Goal: Transaction & Acquisition: Purchase product/service

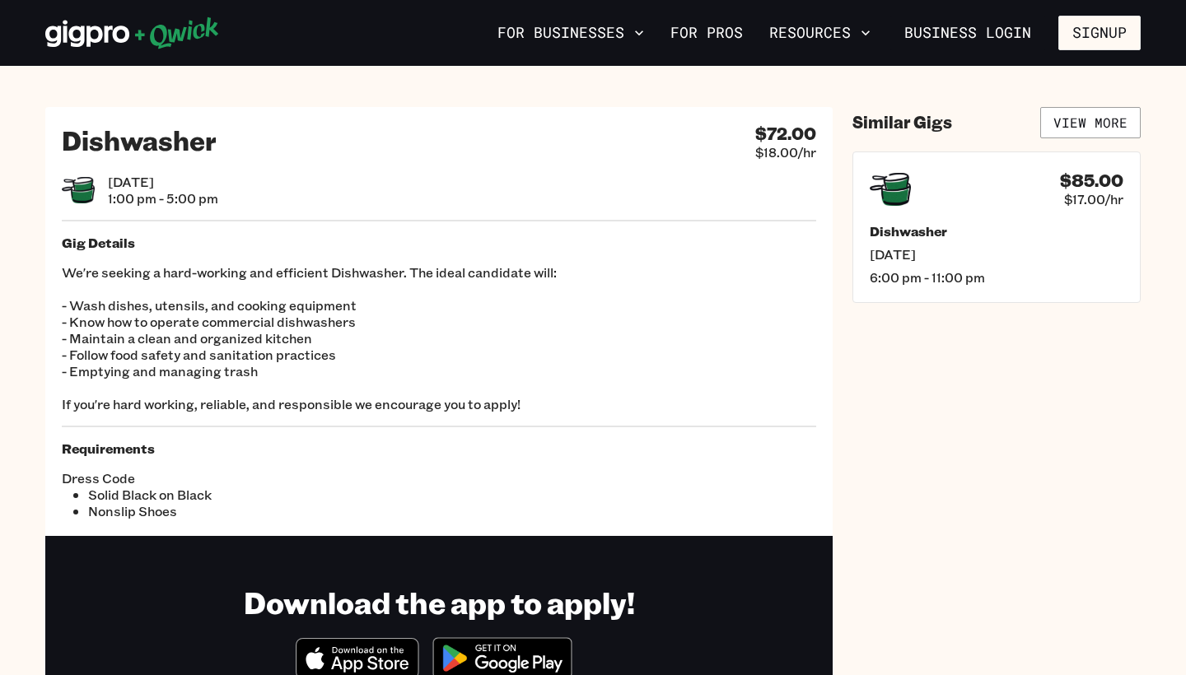
scroll to position [101, 0]
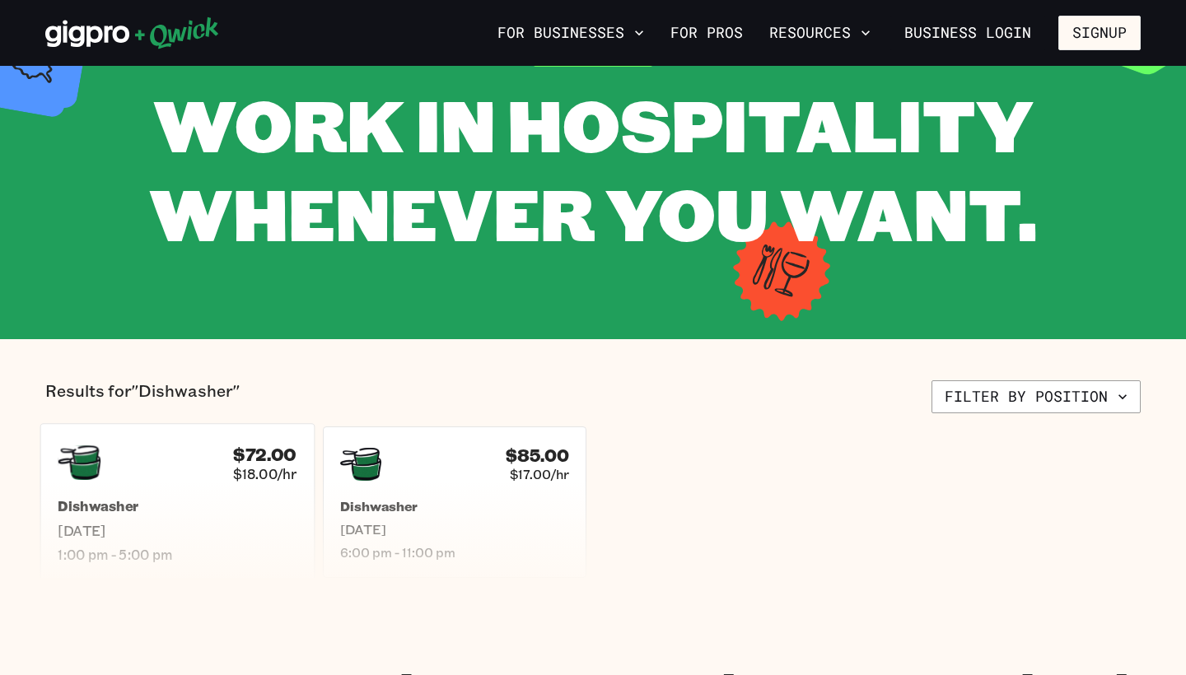
click at [167, 517] on div "Dishwasher [DATE] 1:00 pm - 5:00 pm" at bounding box center [177, 530] width 239 height 65
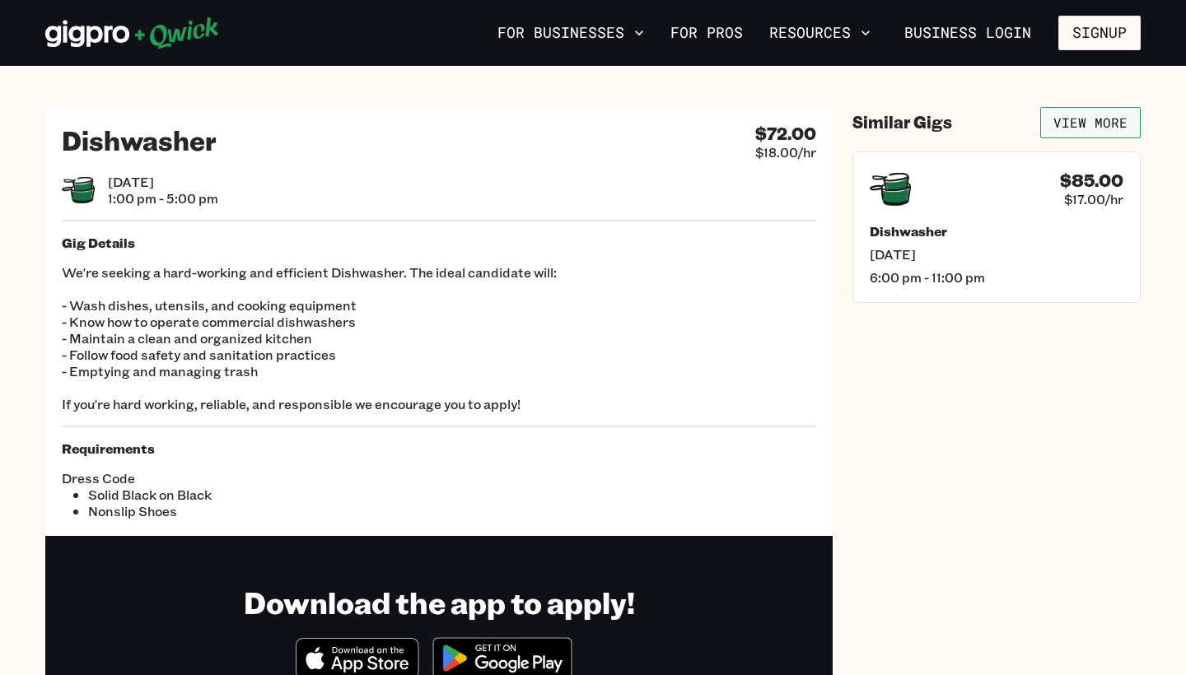
click at [1089, 120] on link "View More" at bounding box center [1090, 122] width 100 height 31
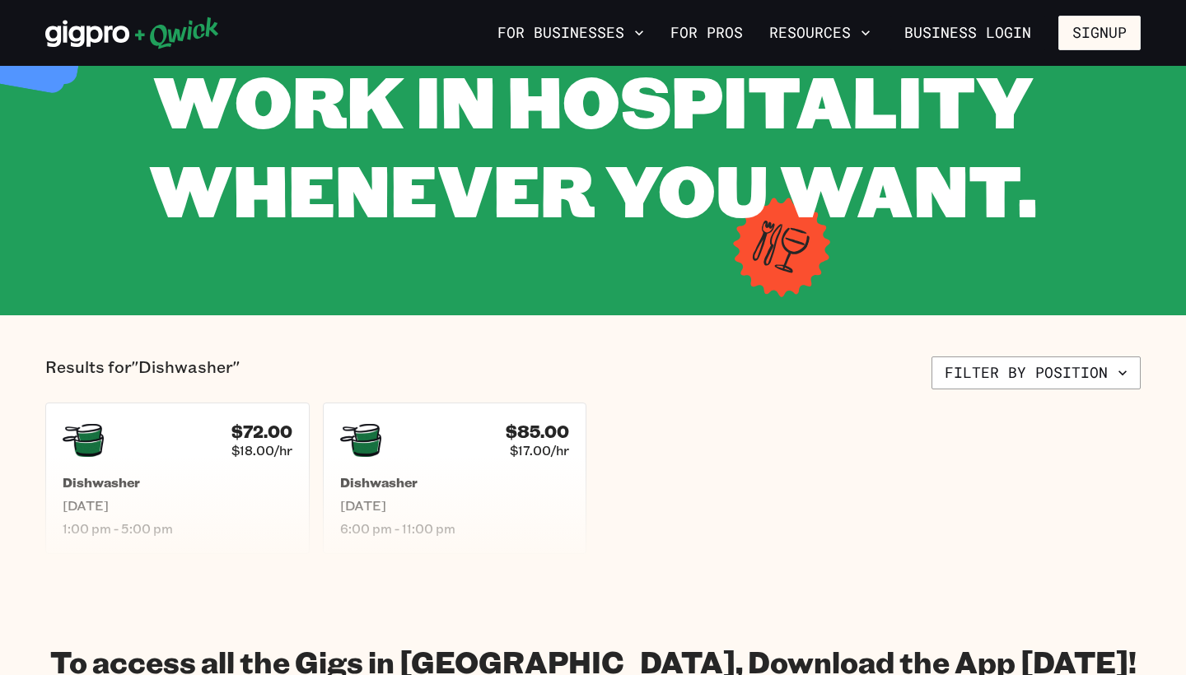
scroll to position [170, 0]
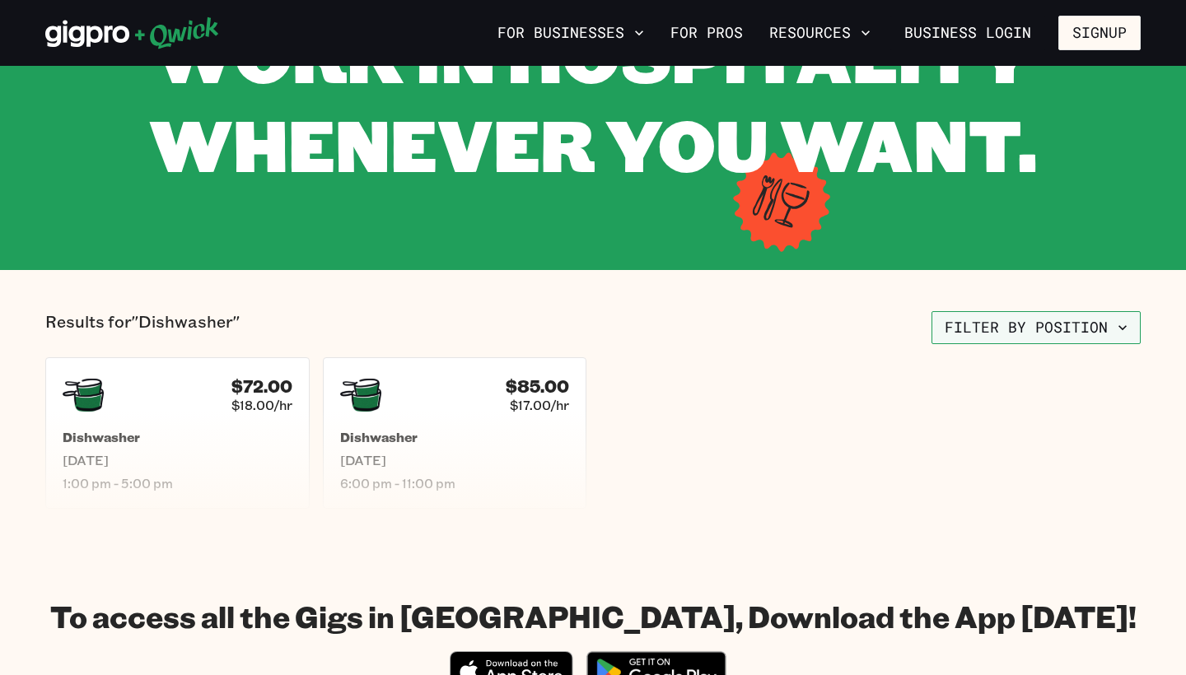
click at [984, 333] on button "Filter by position" at bounding box center [1035, 327] width 209 height 33
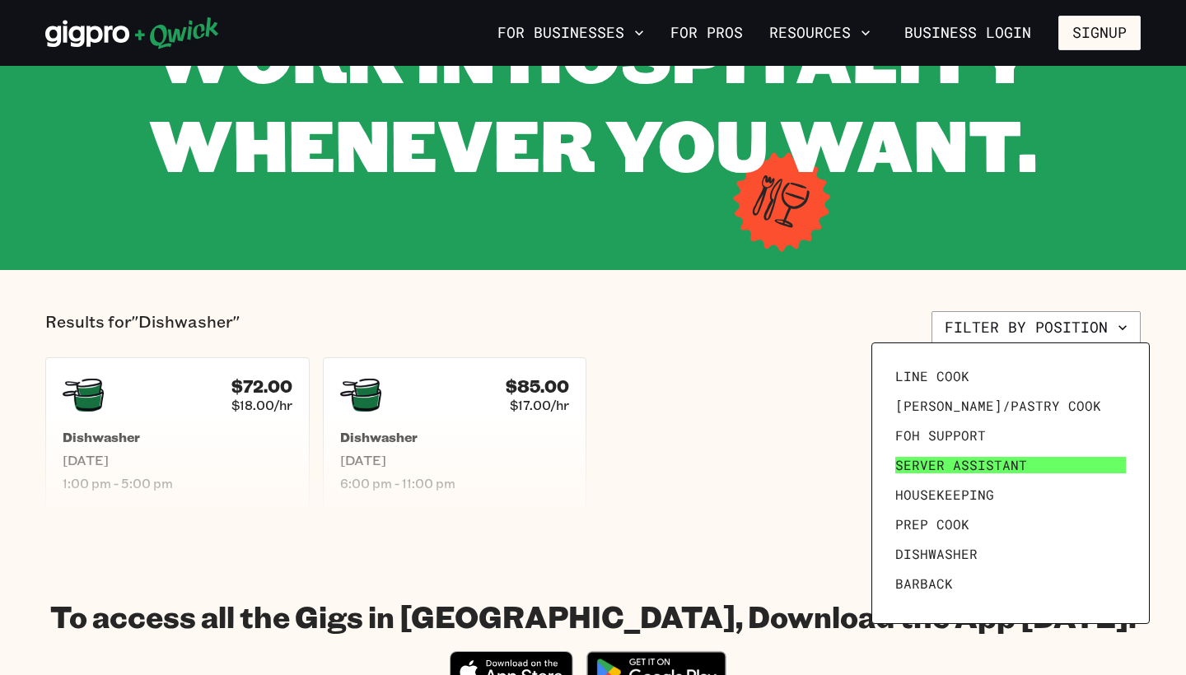
scroll to position [92, 0]
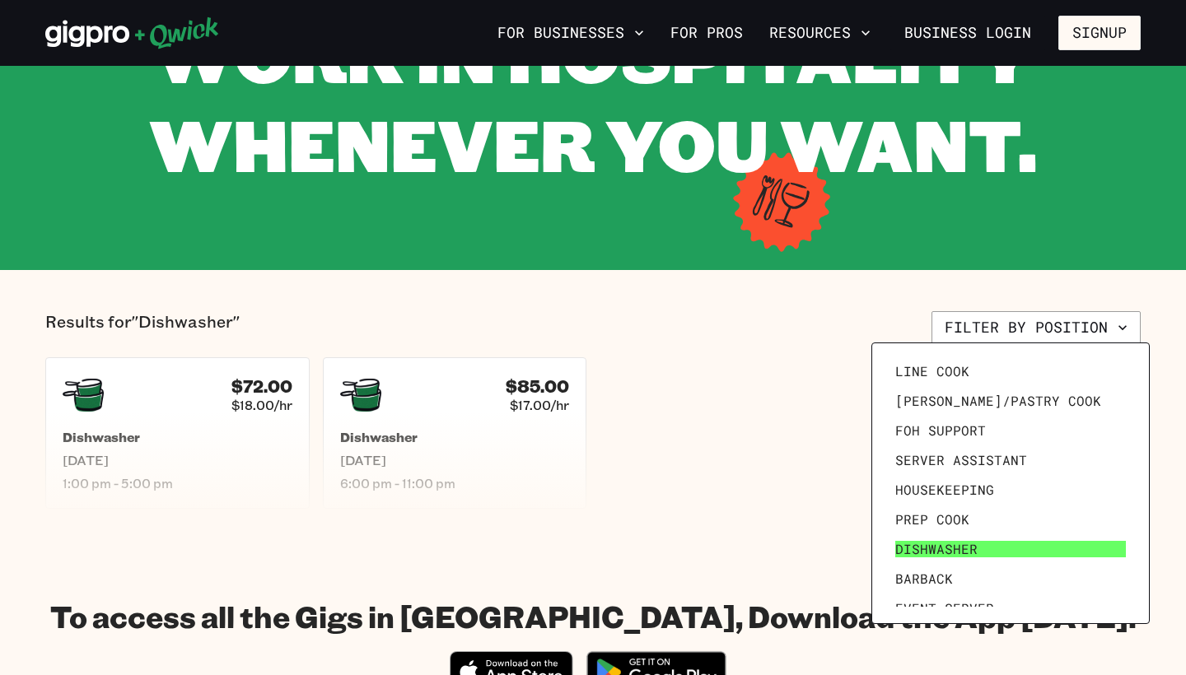
click at [937, 546] on span "Dishwasher" at bounding box center [936, 549] width 82 height 16
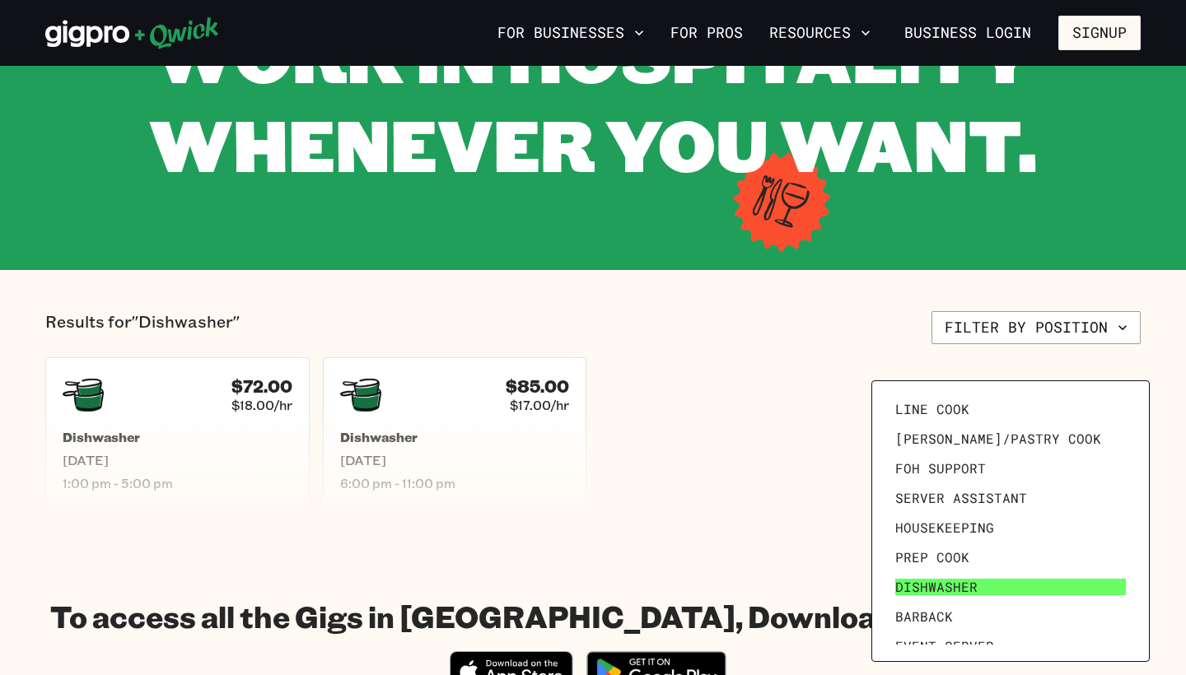
scroll to position [0, 0]
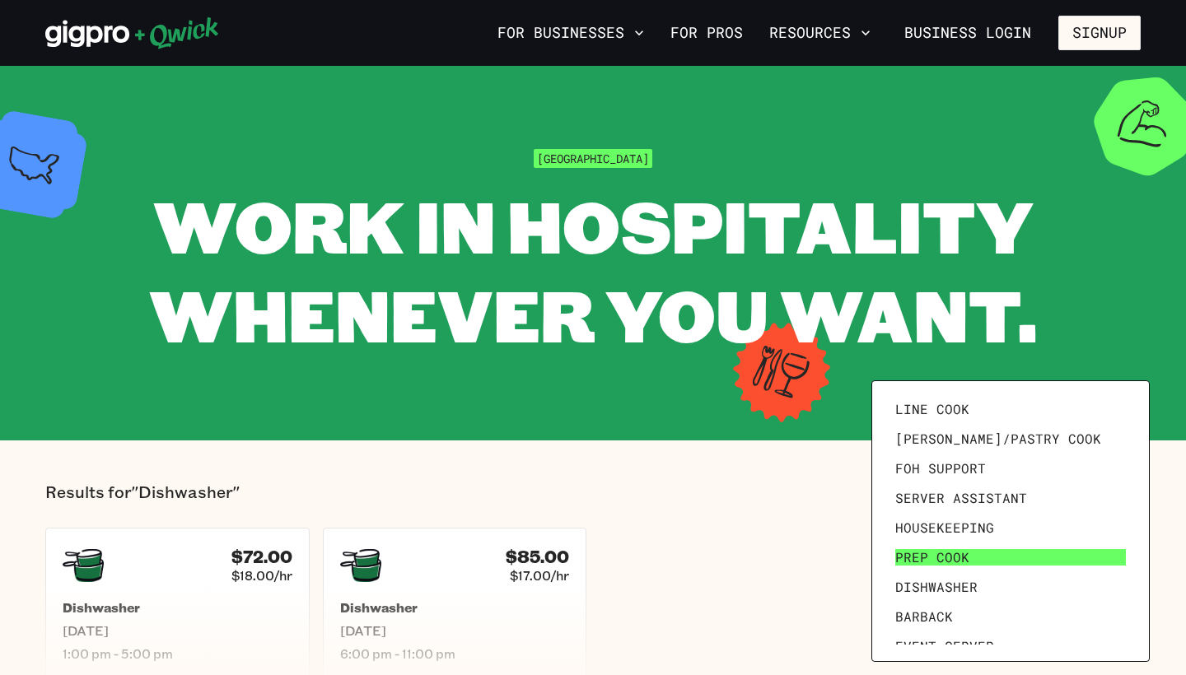
click at [945, 559] on span "Prep Cook" at bounding box center [932, 557] width 74 height 16
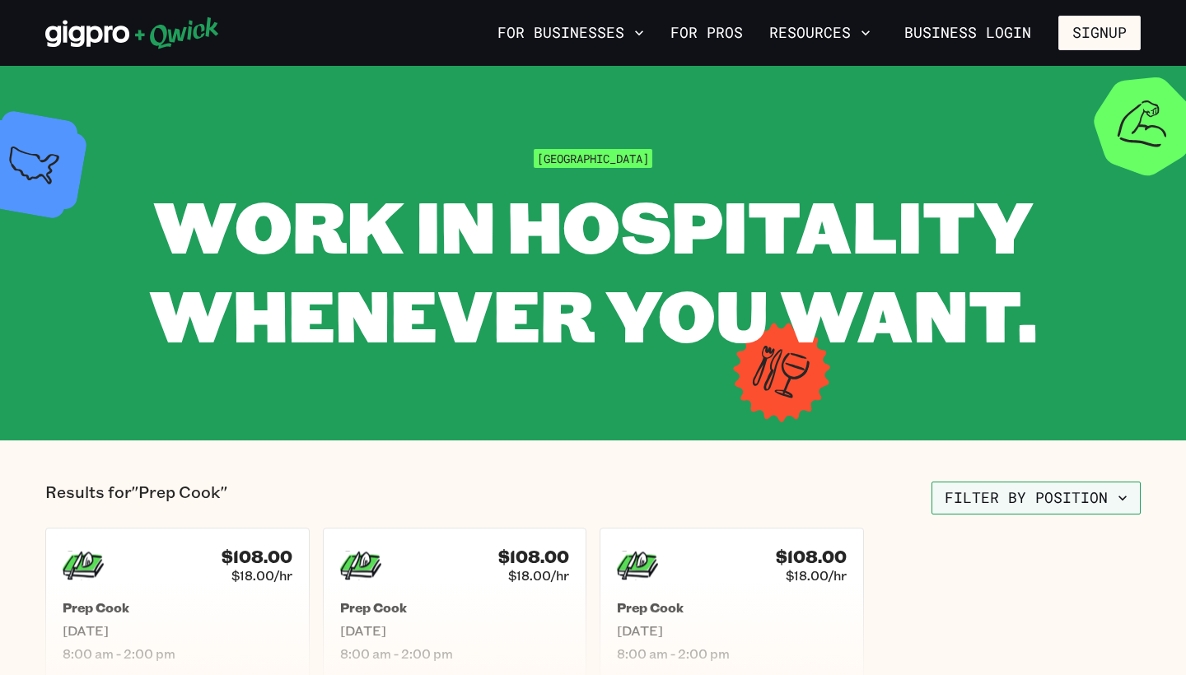
click at [1010, 497] on button "Filter by position" at bounding box center [1035, 498] width 209 height 33
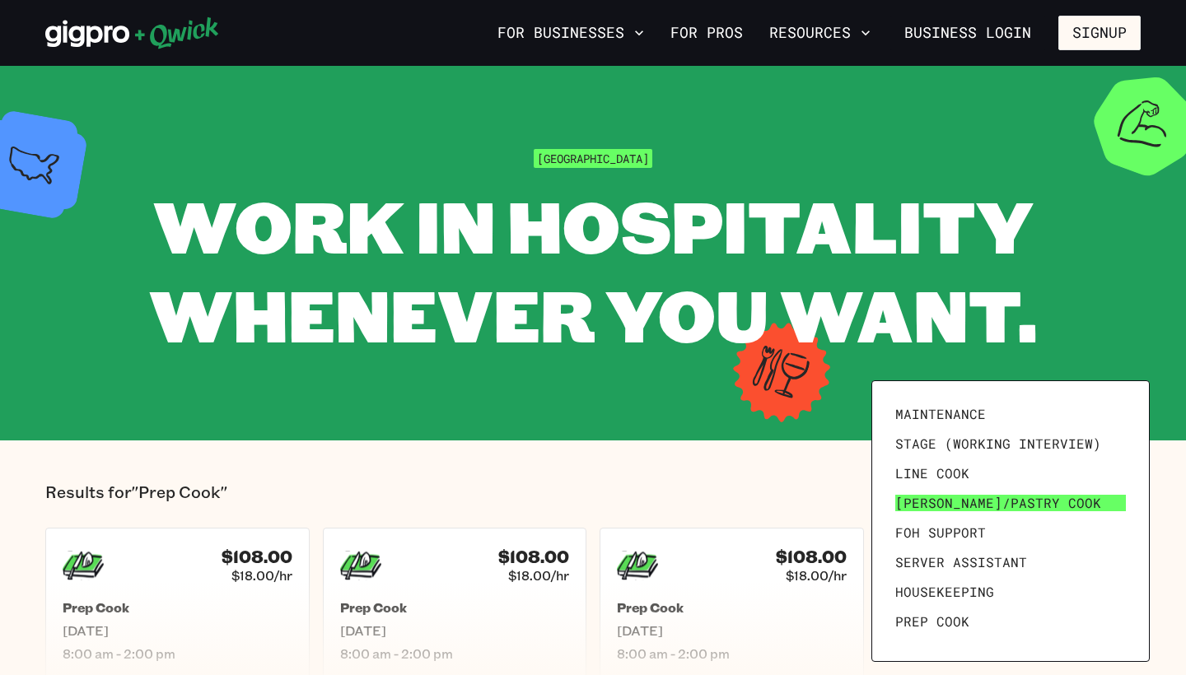
scroll to position [29, 0]
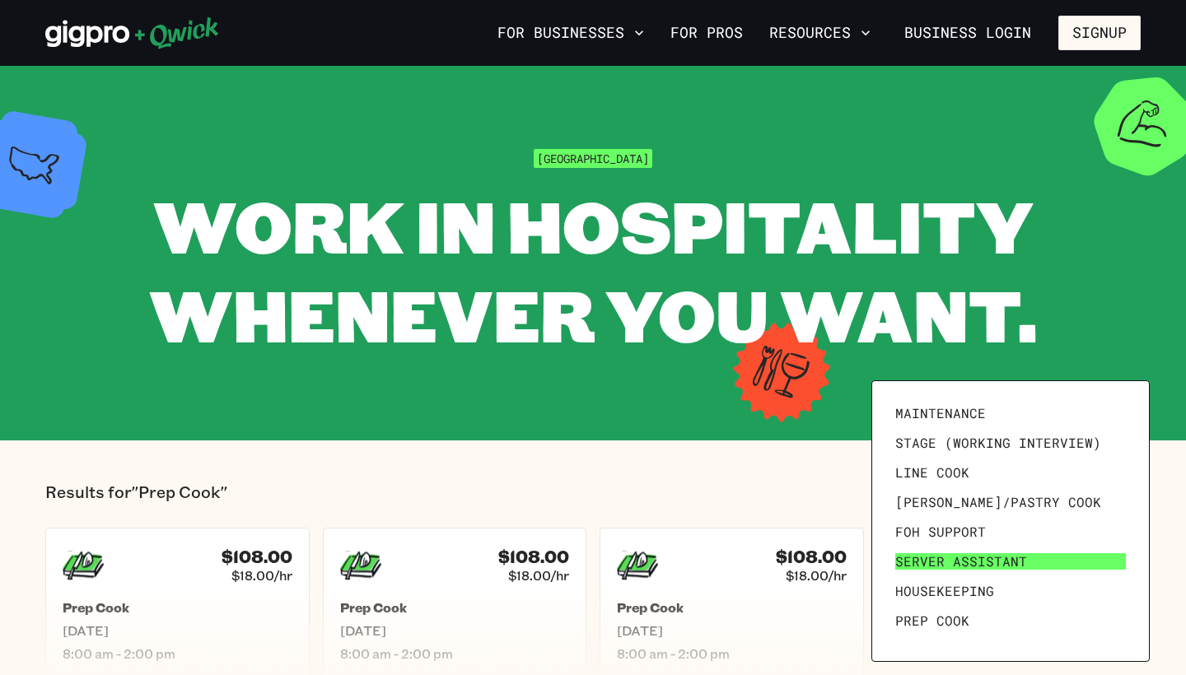
click at [933, 563] on span "Server Assistant" at bounding box center [961, 561] width 132 height 16
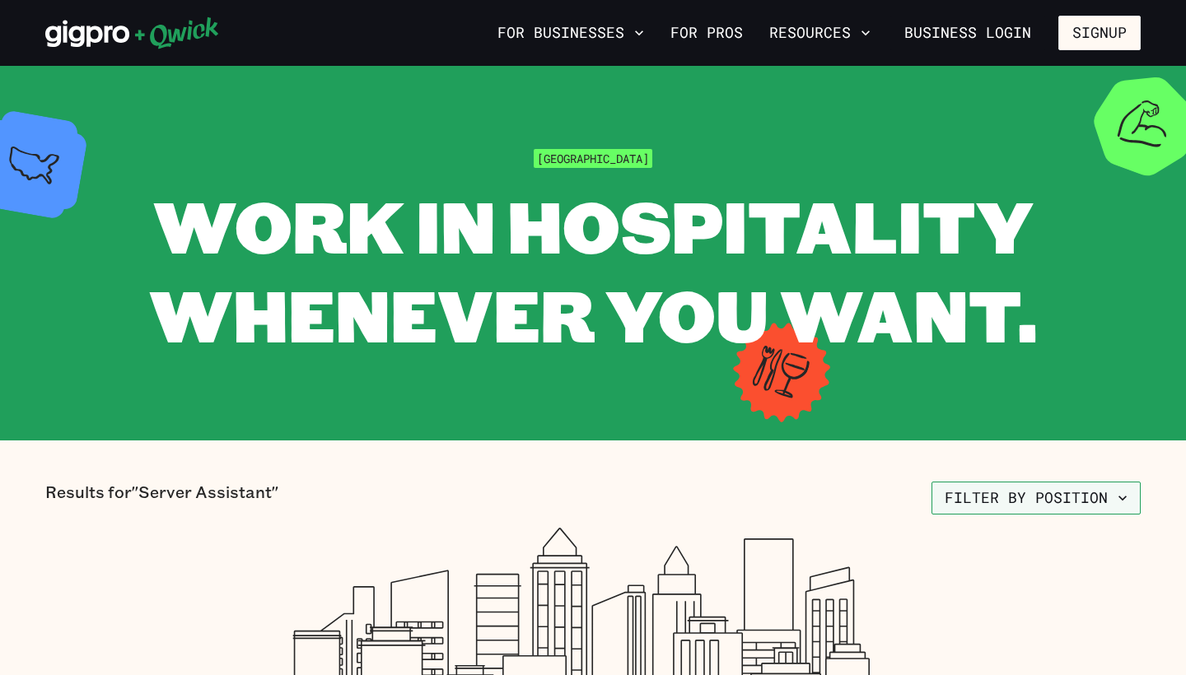
click at [1000, 502] on button "Filter by position" at bounding box center [1035, 498] width 209 height 33
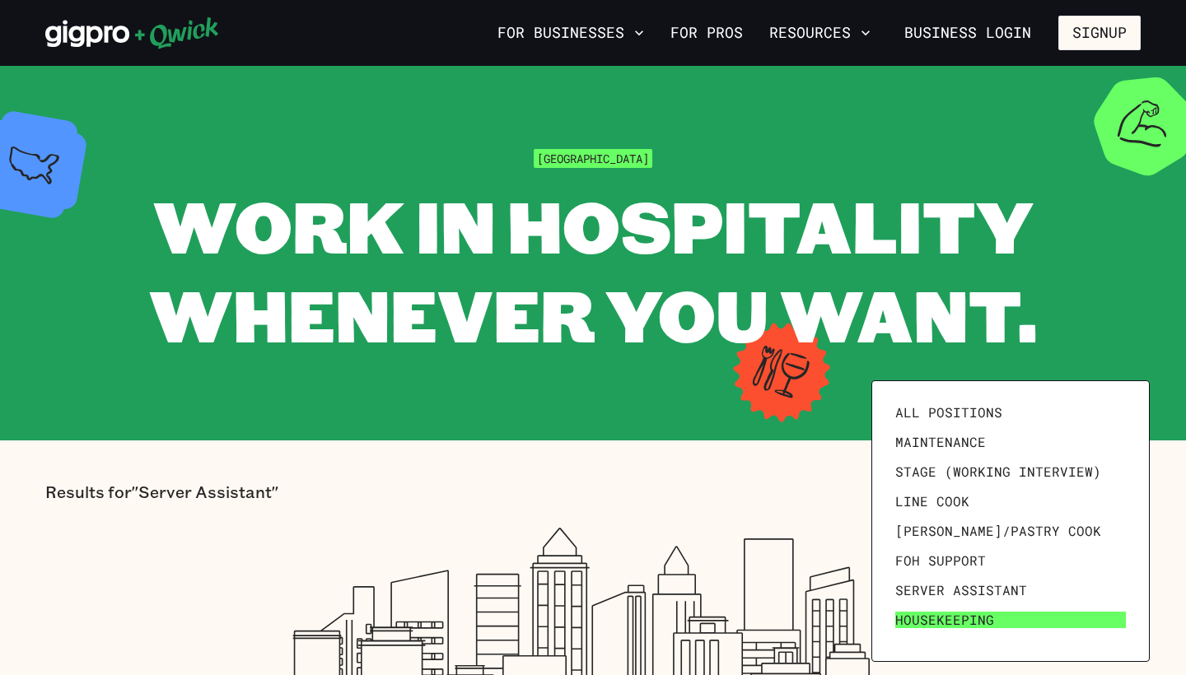
click at [956, 609] on link "Housekeeping" at bounding box center [1010, 620] width 244 height 30
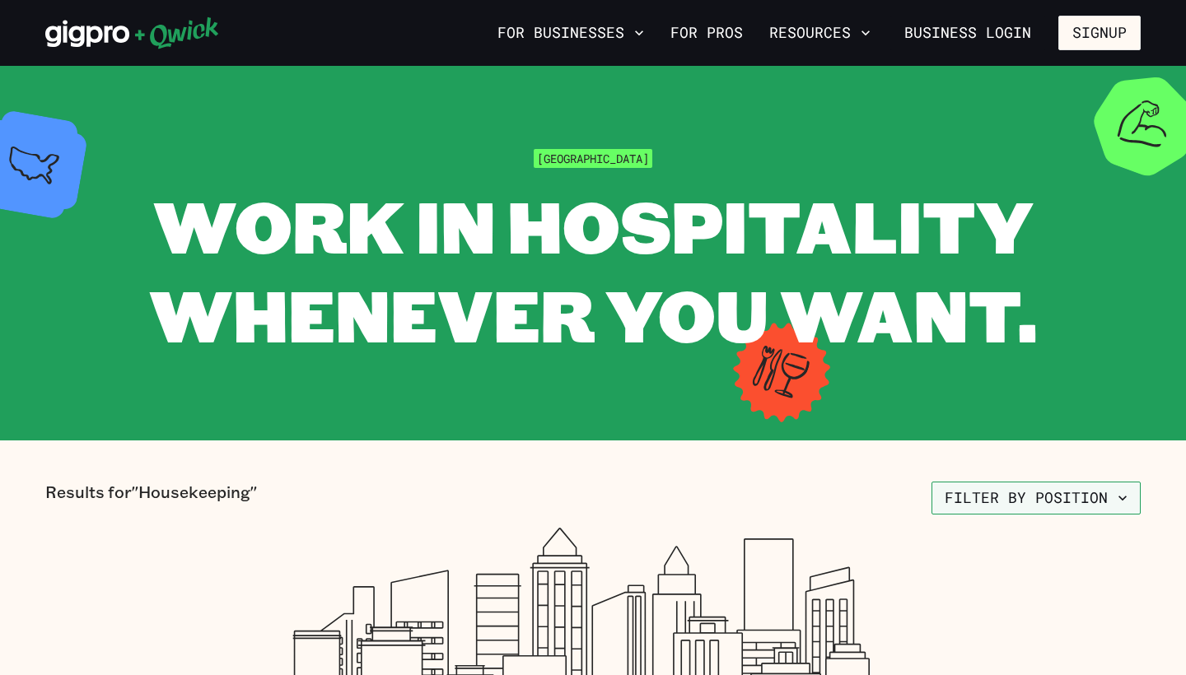
click at [1012, 506] on button "Filter by position" at bounding box center [1035, 498] width 209 height 33
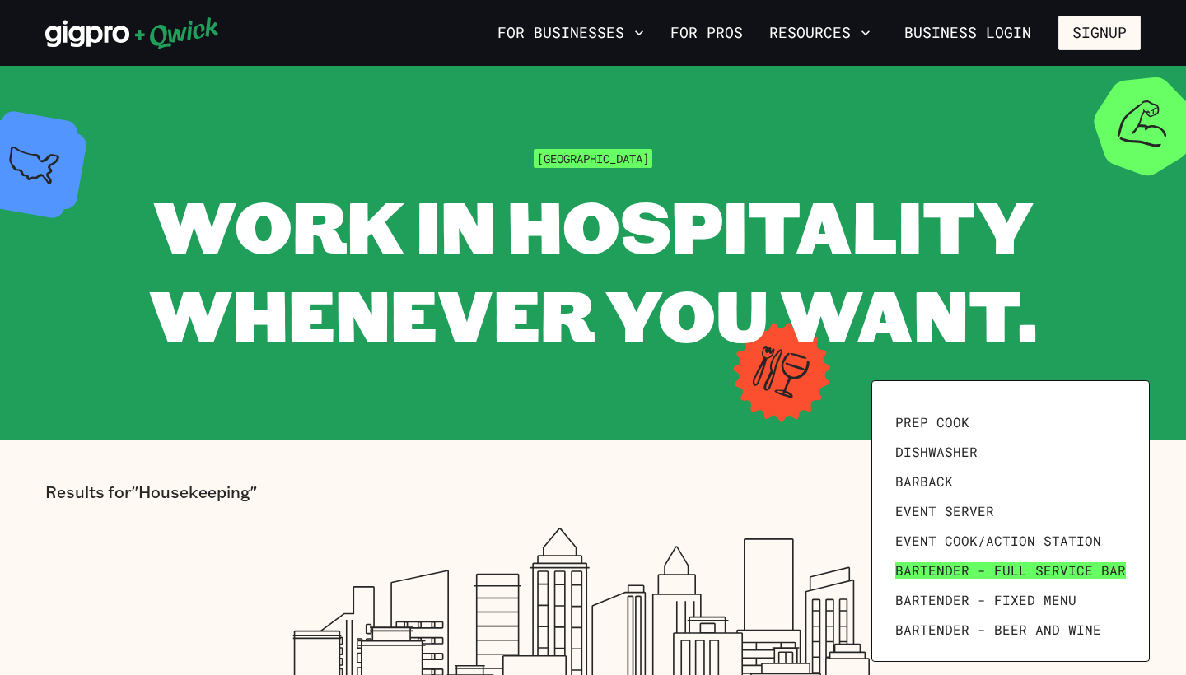
scroll to position [227, 0]
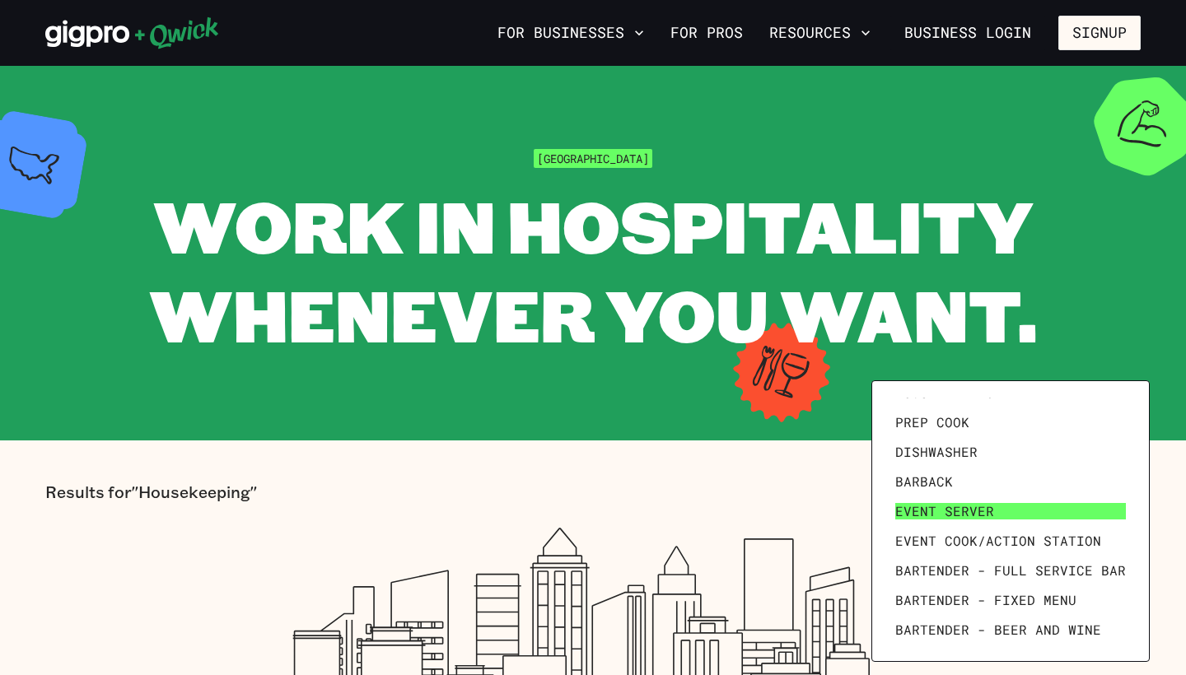
click at [970, 517] on span "Event Server" at bounding box center [944, 511] width 99 height 16
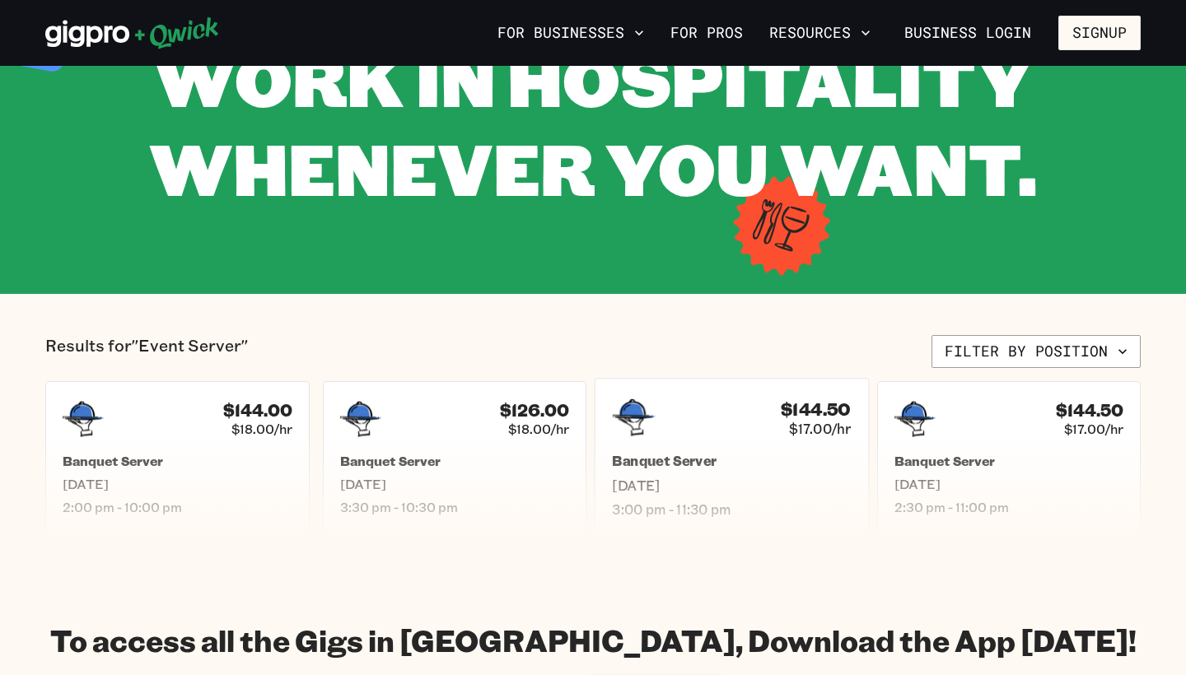
scroll to position [168, 0]
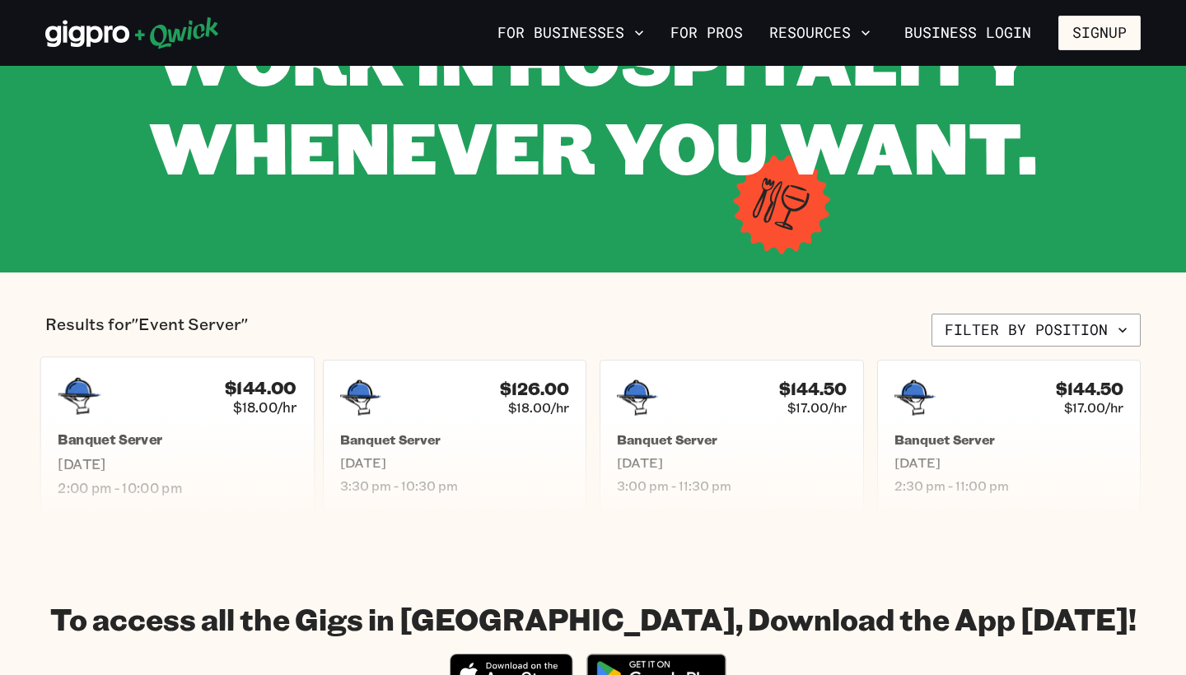
click at [134, 417] on div "$144.00 $18.00/hr Banquet Server [DATE] 2:00 pm - 10:00 pm" at bounding box center [177, 435] width 274 height 157
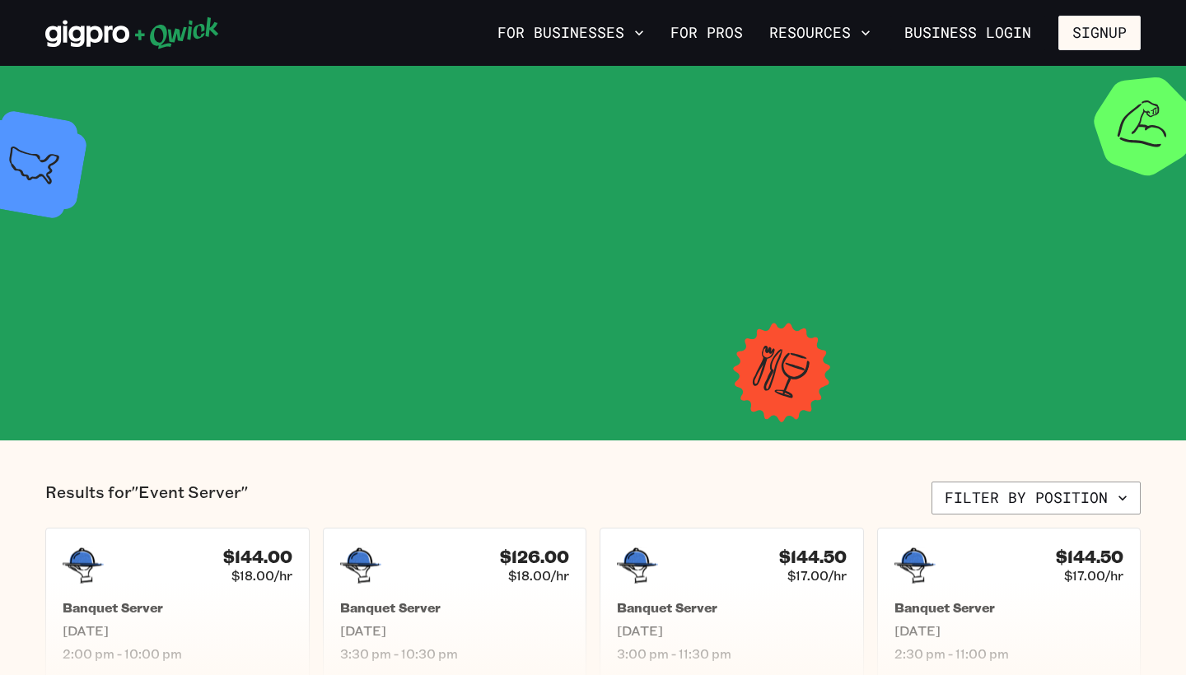
scroll to position [168, 0]
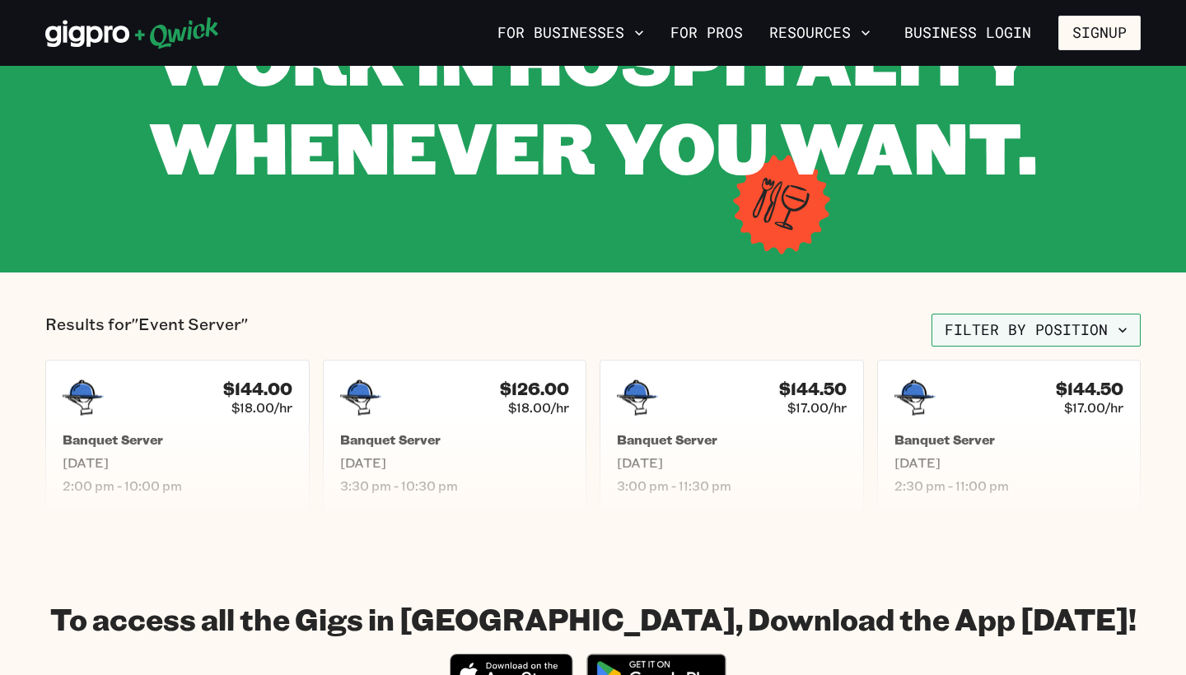
click at [1007, 331] on button "Filter by position" at bounding box center [1035, 330] width 209 height 33
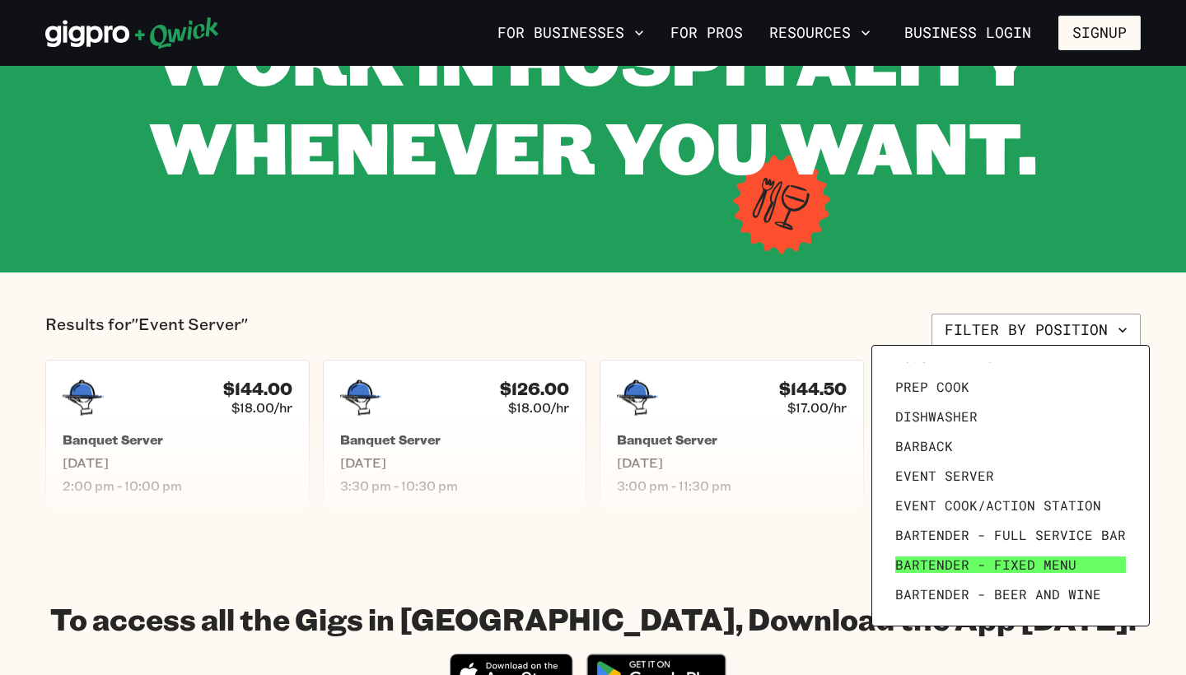
scroll to position [227, 0]
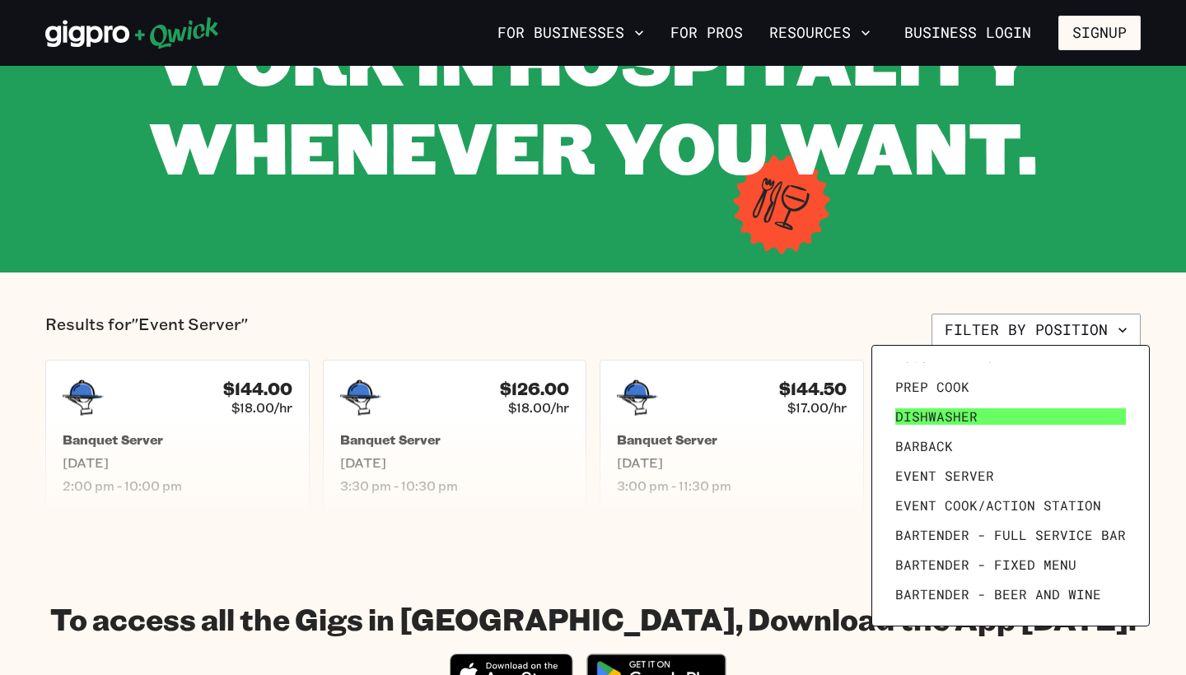
click at [962, 410] on span "Dishwasher" at bounding box center [936, 416] width 82 height 16
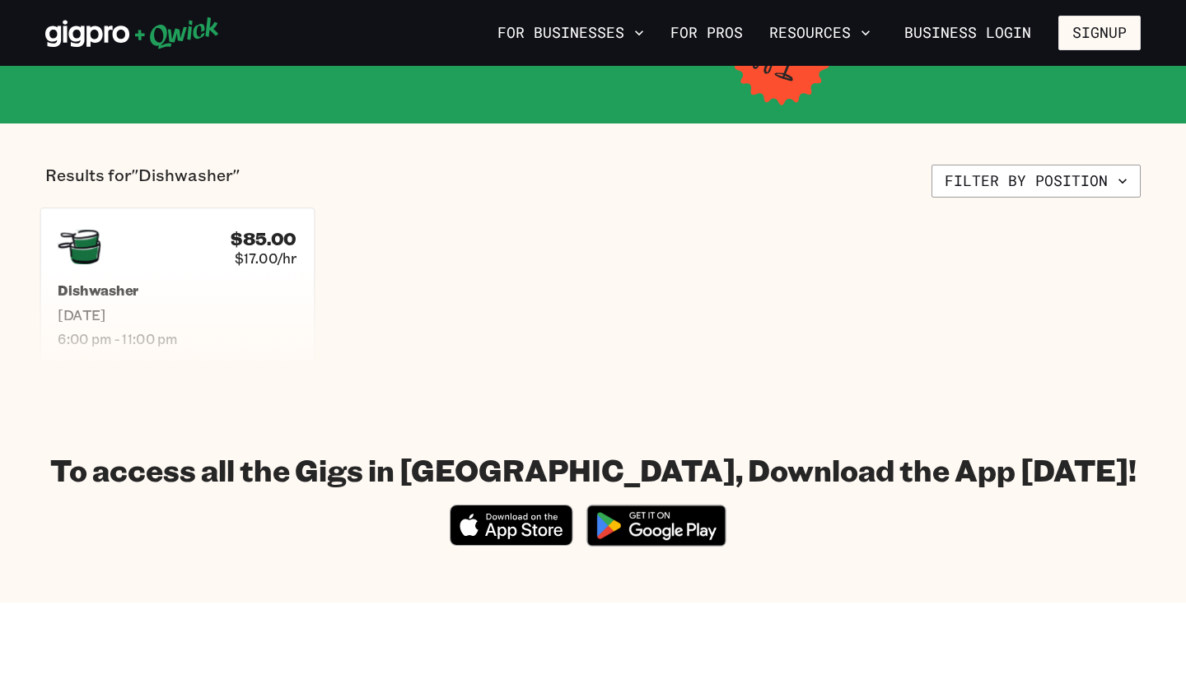
scroll to position [301, 0]
